Goal: Task Accomplishment & Management: Manage account settings

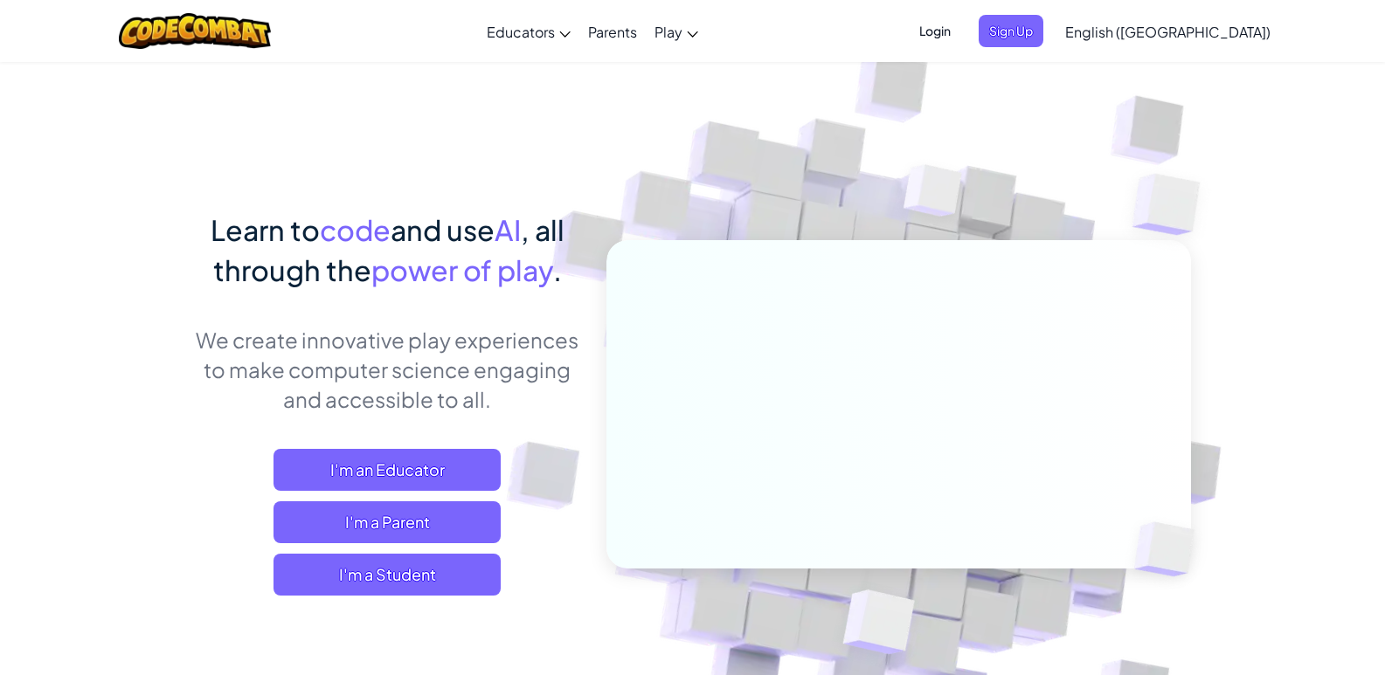
click at [961, 25] on span "Login" at bounding box center [935, 31] width 52 height 32
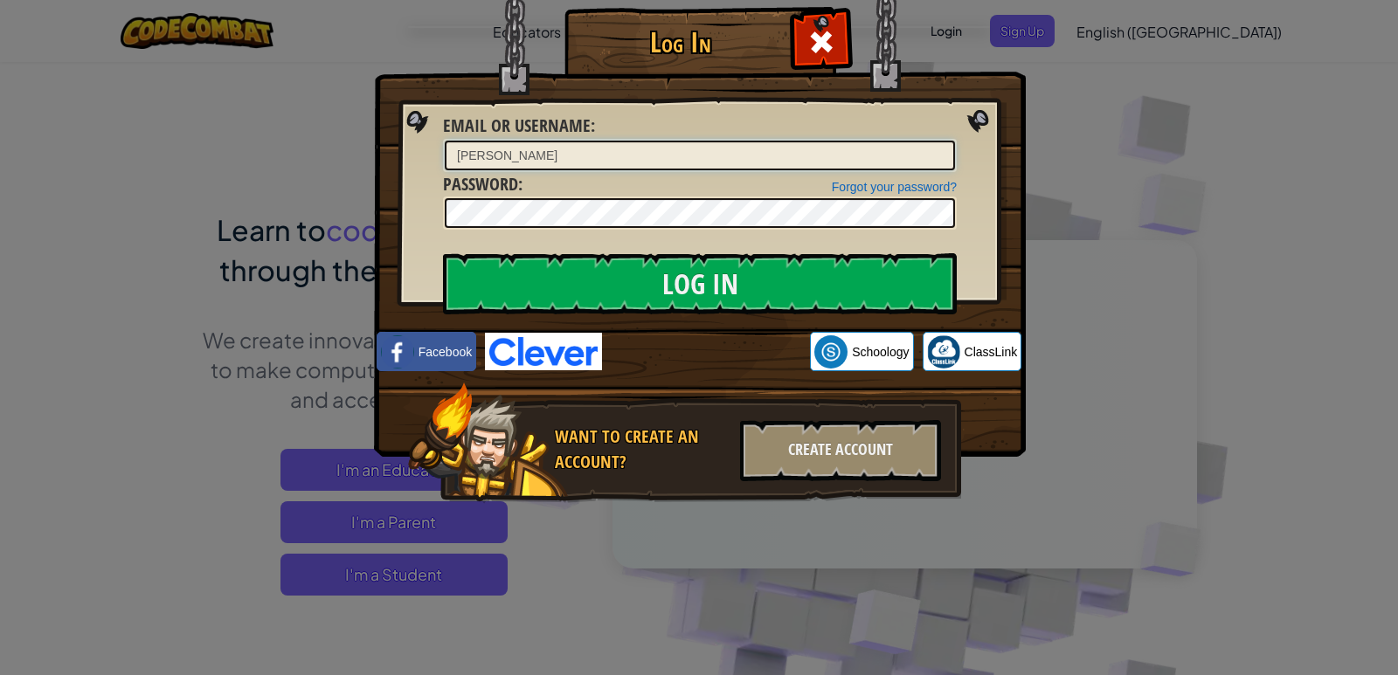
click at [822, 163] on input "[PERSON_NAME]" at bounding box center [700, 156] width 510 height 30
type input "s"
type input "MaheenMansoor"
click at [705, 197] on div at bounding box center [700, 213] width 514 height 33
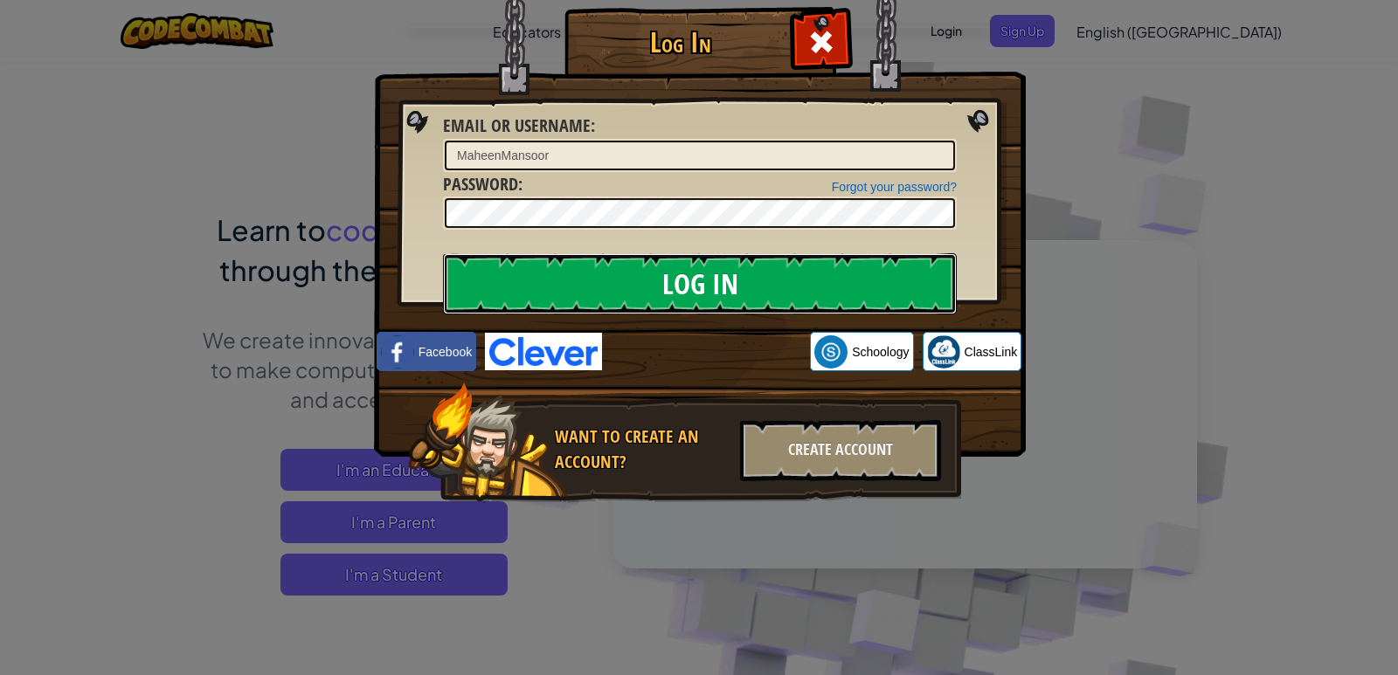
click at [779, 268] on input "Log In" at bounding box center [700, 283] width 514 height 61
click at [718, 266] on input "Log In" at bounding box center [700, 283] width 514 height 61
